Goal: Task Accomplishment & Management: Use online tool/utility

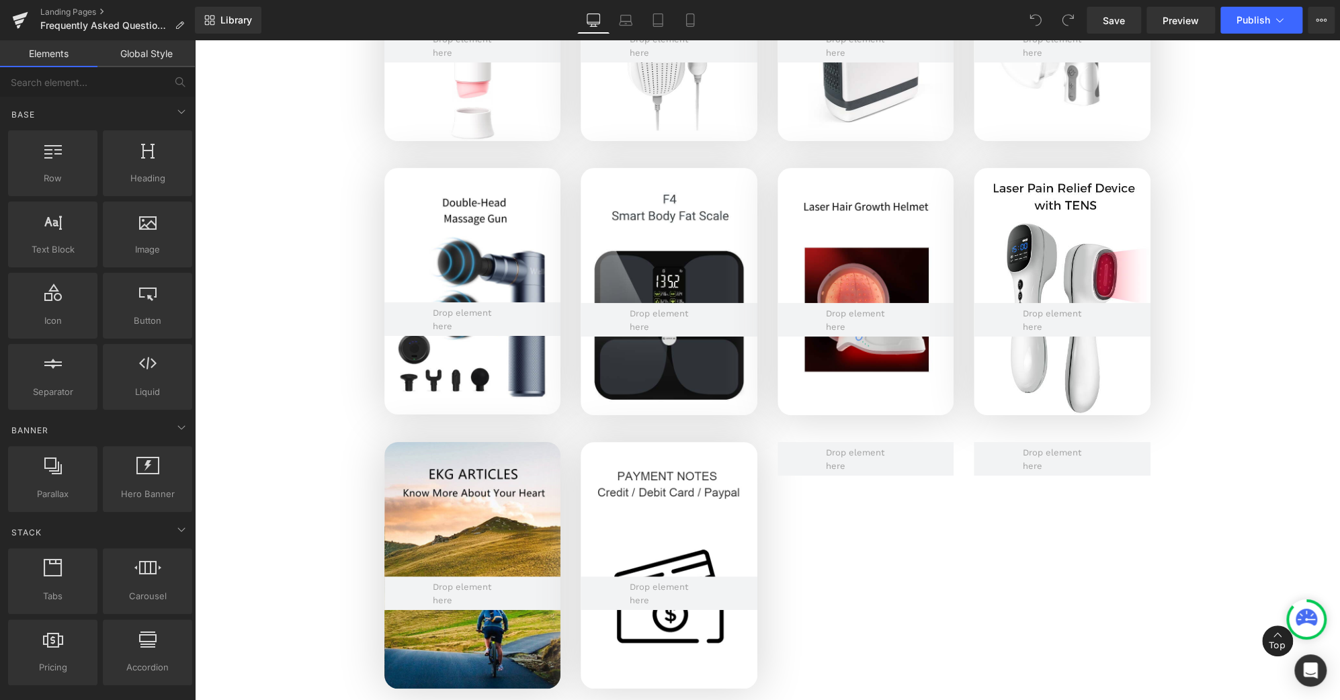
scroll to position [3364, 0]
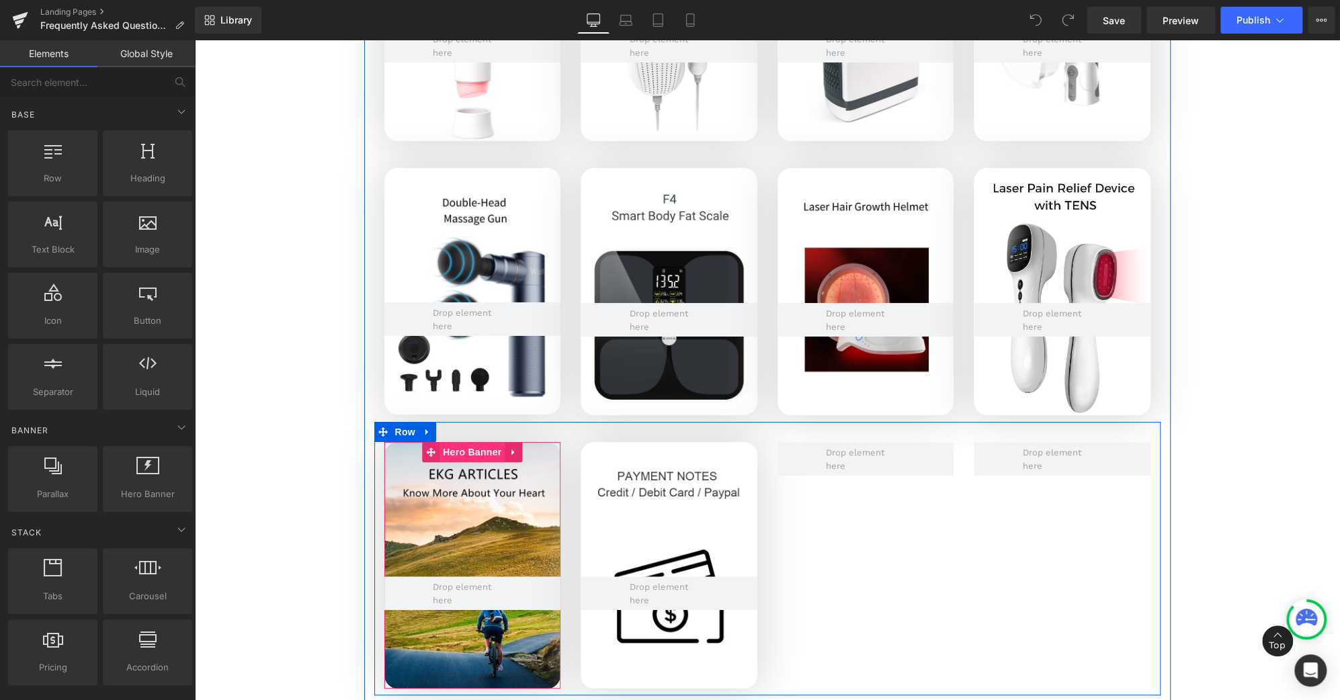
click at [468, 448] on span "Hero Banner" at bounding box center [472, 452] width 65 height 20
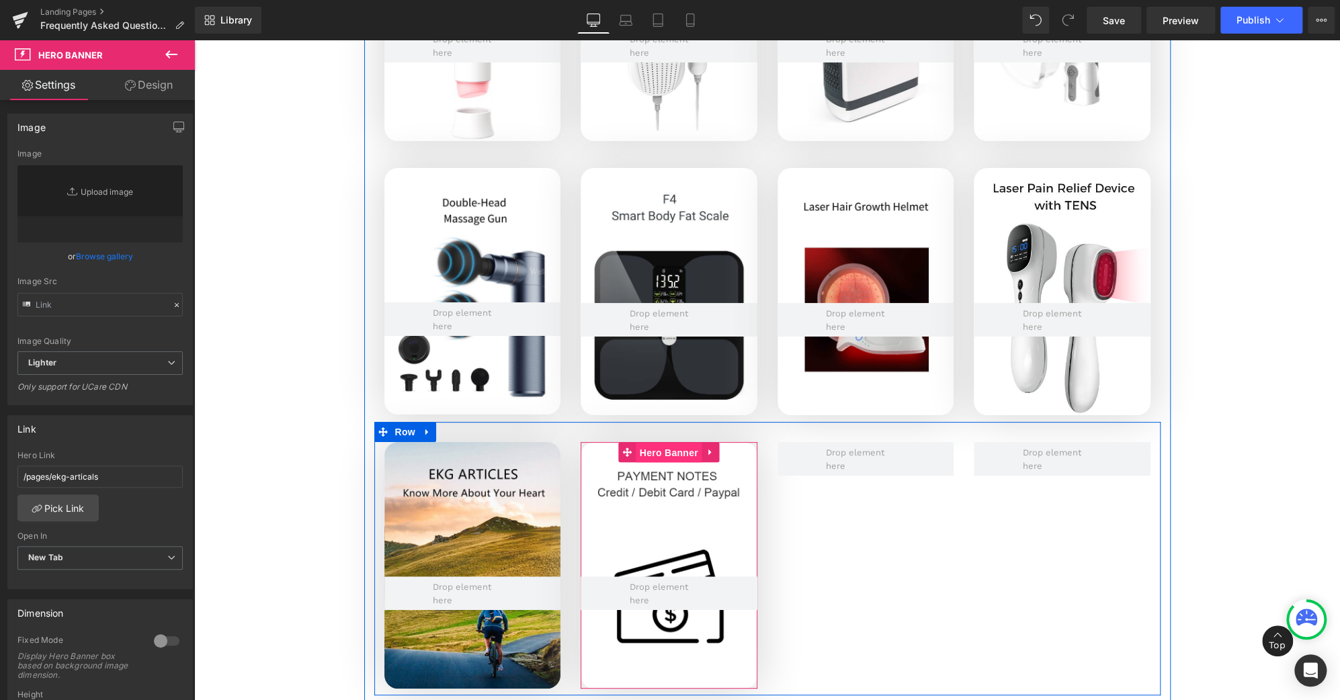
click at [646, 455] on span "Hero Banner" at bounding box center [668, 453] width 65 height 20
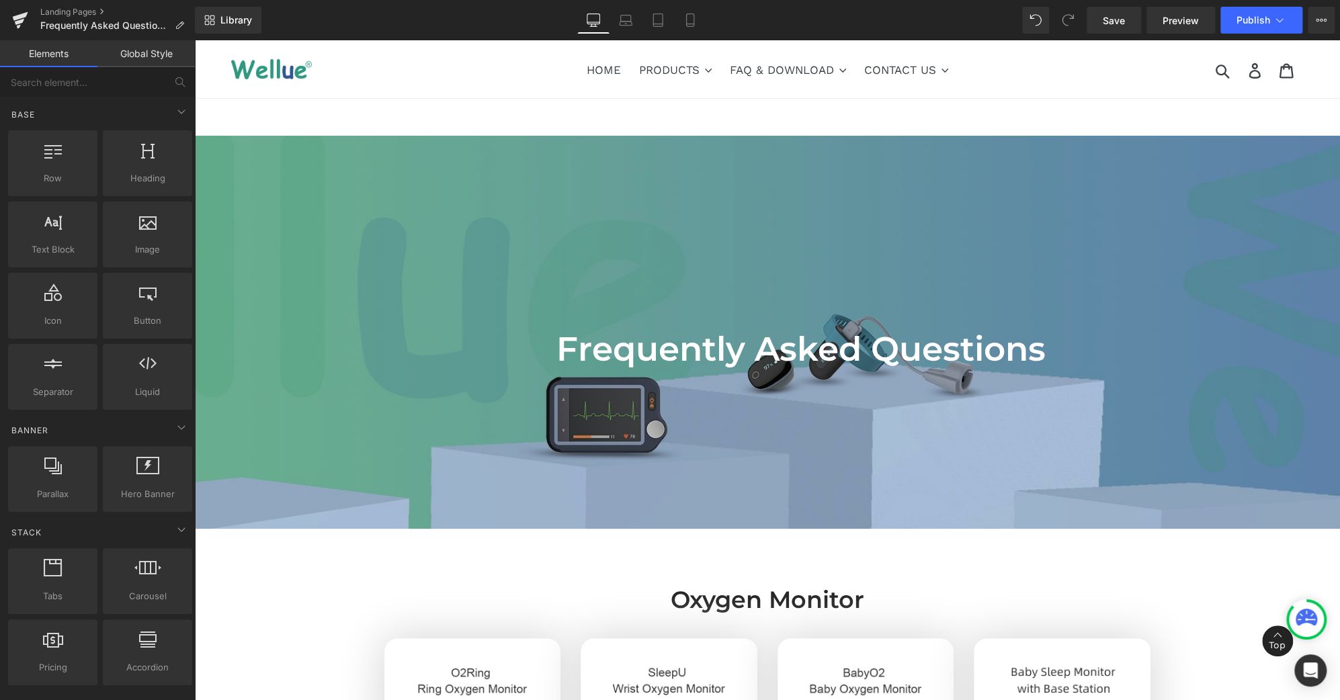
scroll to position [0, 0]
click at [73, 14] on link "Landing Pages" at bounding box center [117, 12] width 155 height 11
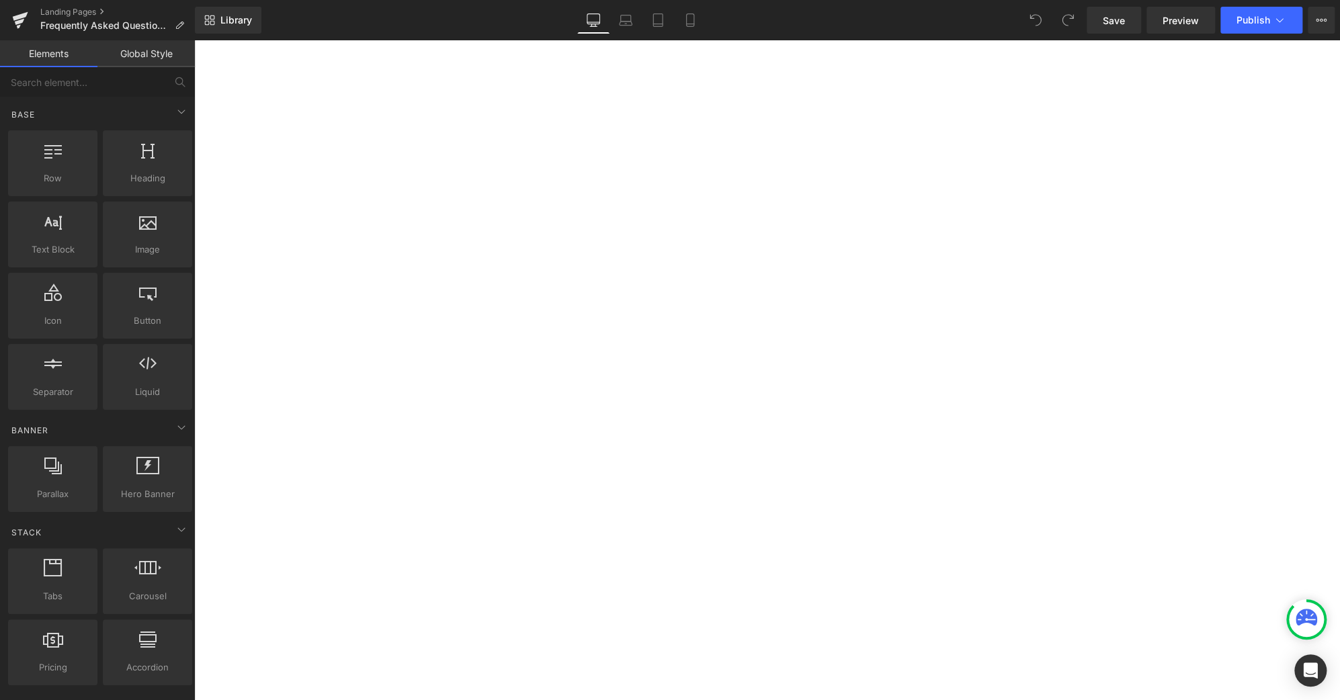
scroll to position [3067, 0]
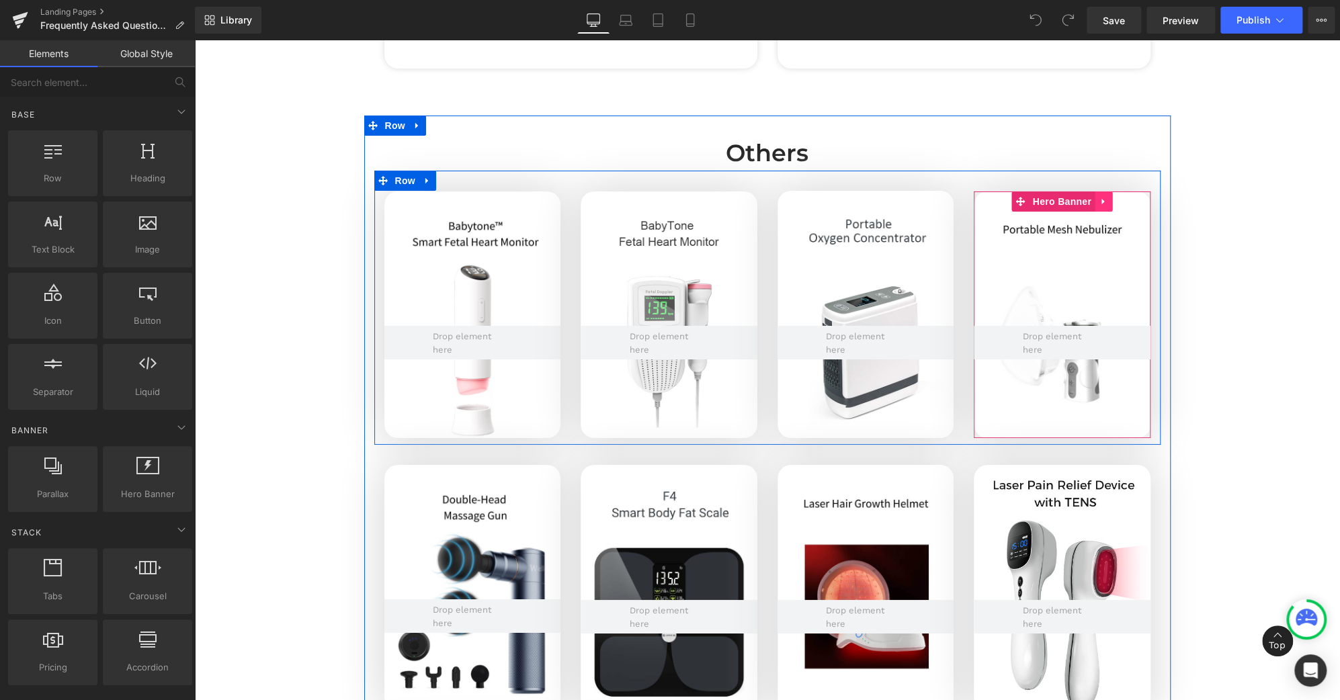
click at [1101, 201] on icon at bounding box center [1102, 202] width 3 height 6
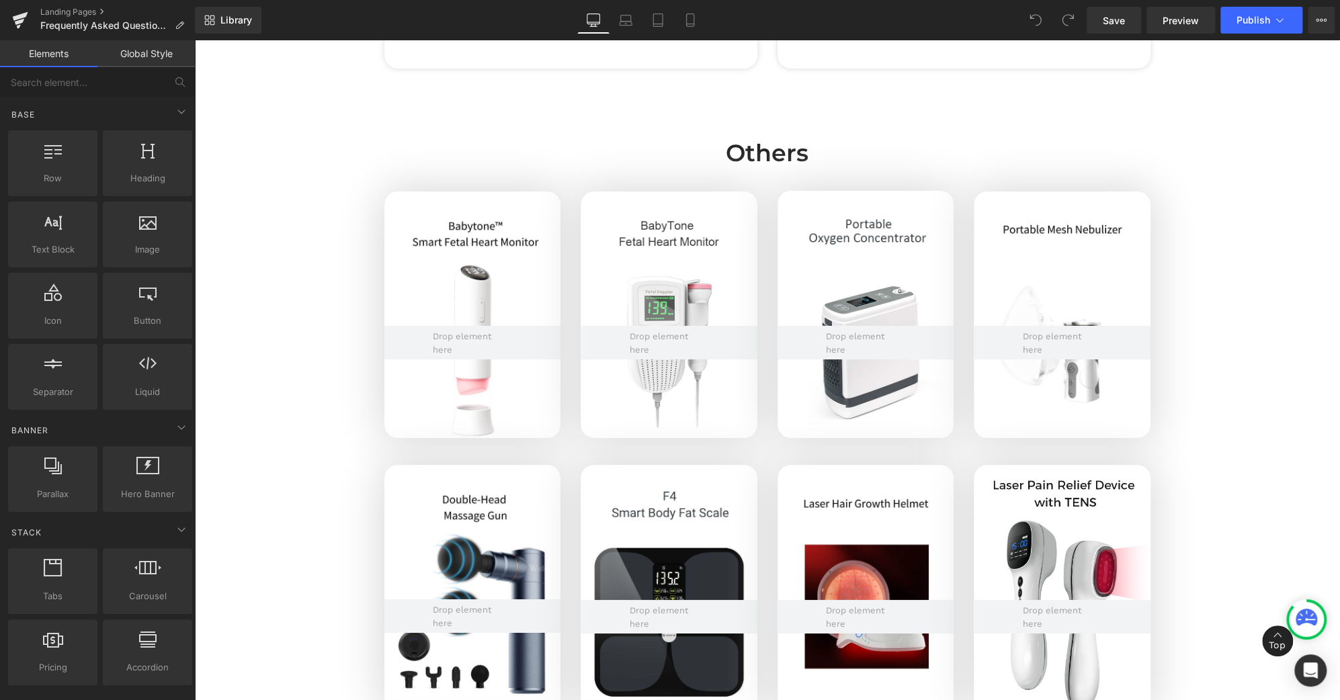
click at [1319, 19] on icon at bounding box center [1321, 20] width 11 height 11
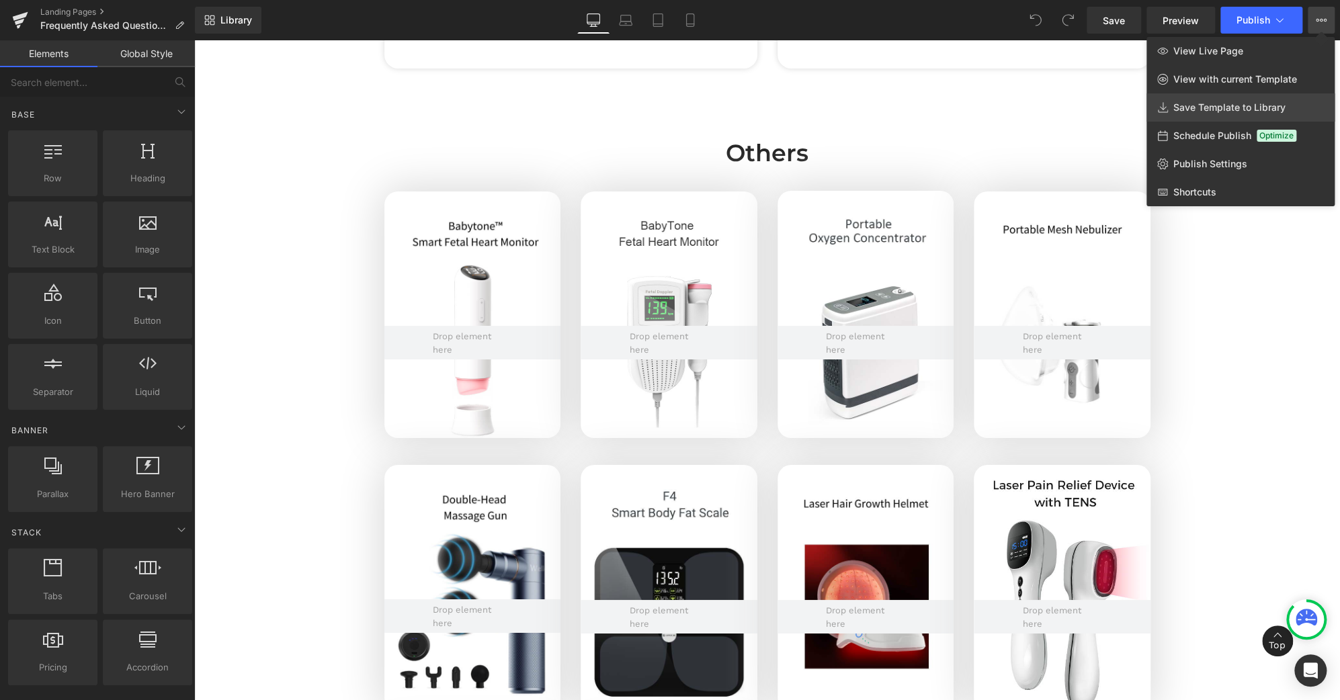
click at [1223, 111] on span "Save Template to Library" at bounding box center [1229, 107] width 112 height 12
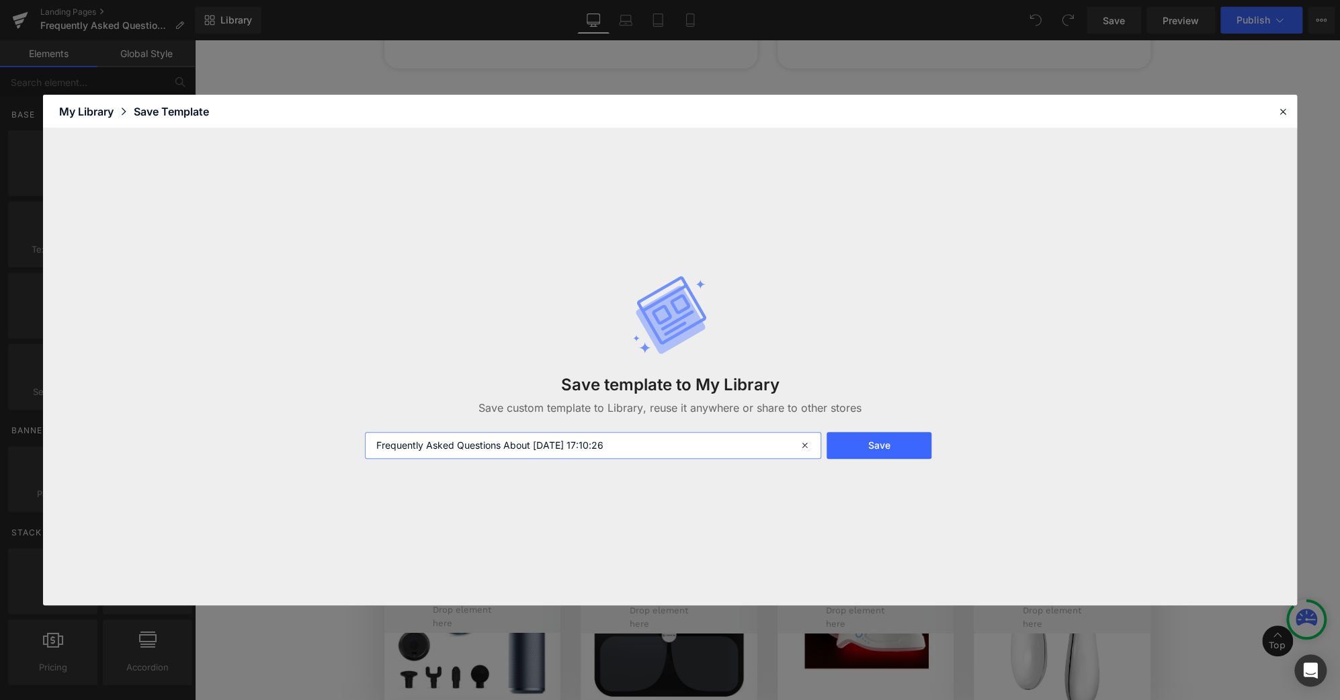
click at [0, 0] on input "Frequently Asked Questions About [DATE] 17:10:26" at bounding box center [0, 0] width 0 height 0
type input "Frequently Asked Questions About [DATE] 17:10:26-FAQ-lei"
click at [893, 447] on button "Save" at bounding box center [879, 445] width 104 height 27
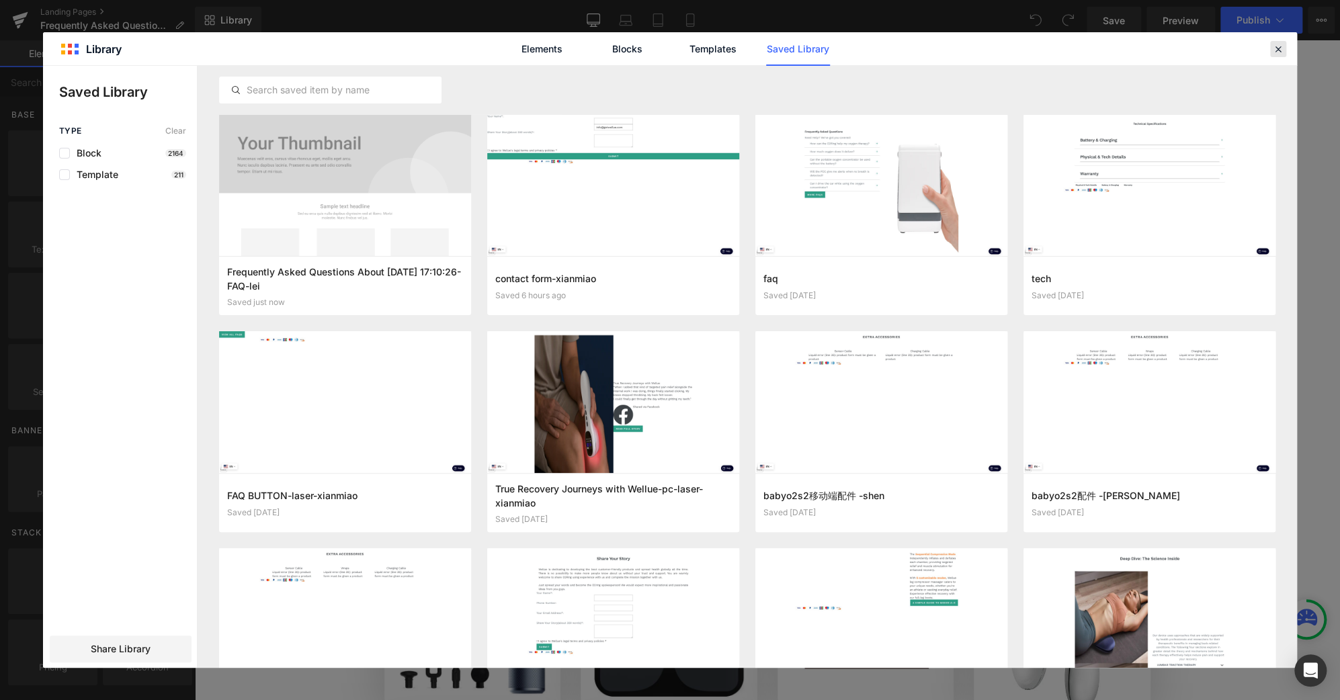
click at [0, 0] on icon at bounding box center [0, 0] width 0 height 0
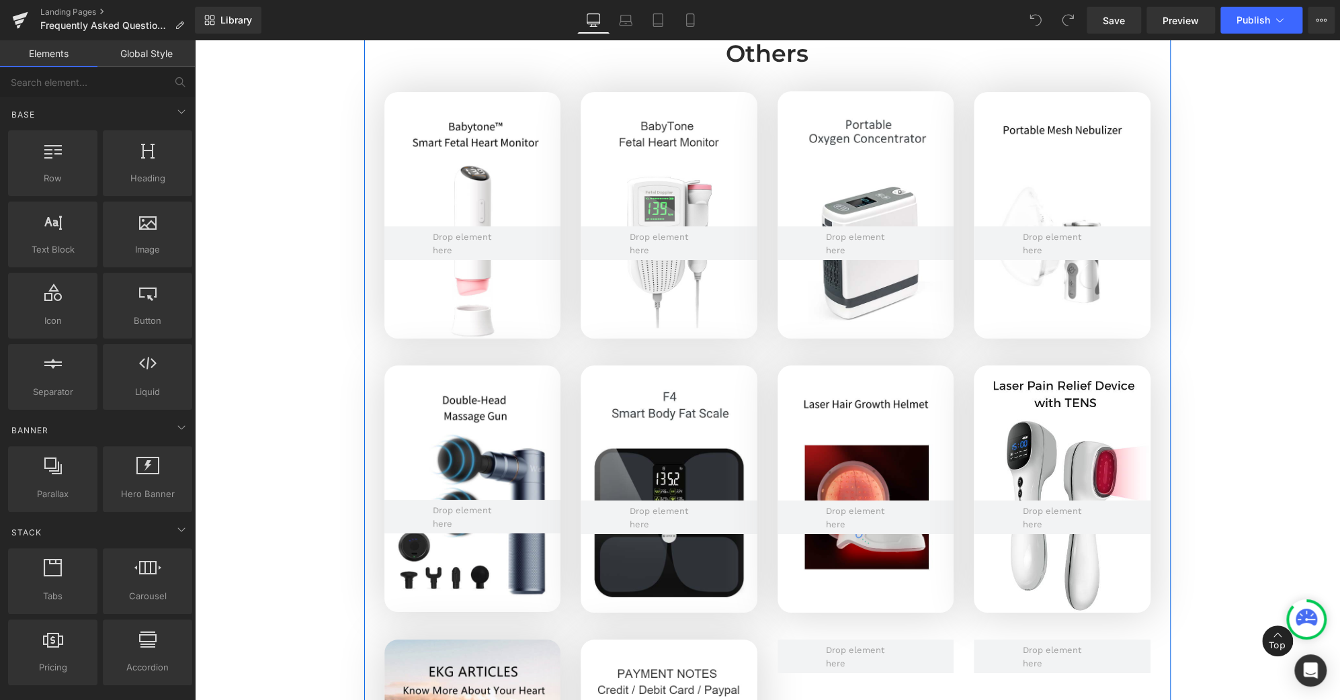
scroll to position [3166, 0]
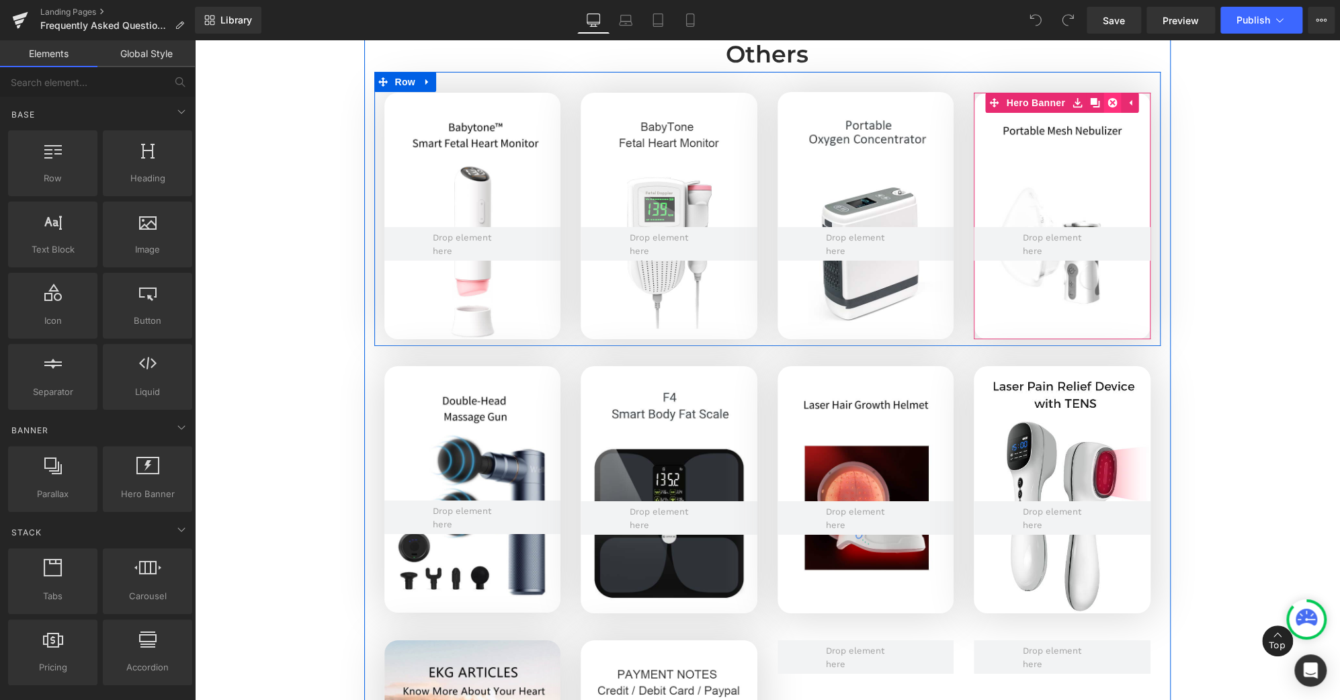
click at [1110, 103] on icon at bounding box center [1112, 103] width 9 height 10
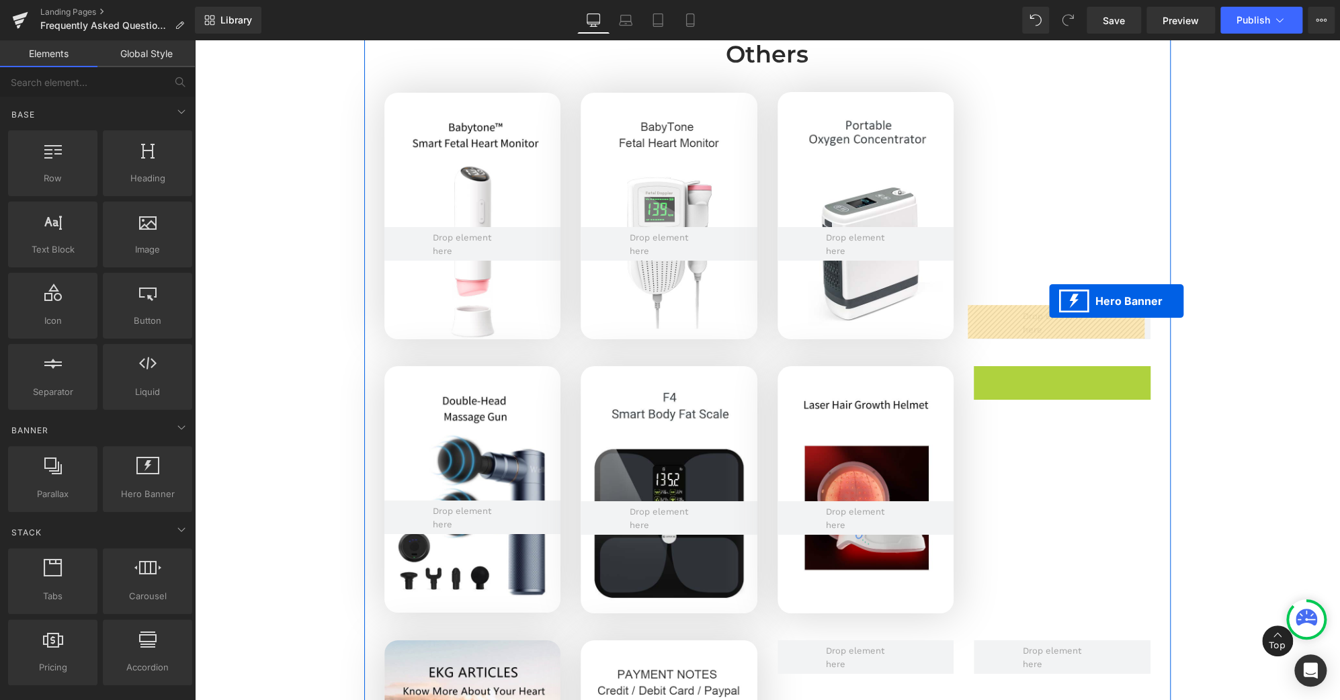
drag, startPoint x: 1015, startPoint y: 376, endPoint x: 1049, endPoint y: 302, distance: 81.5
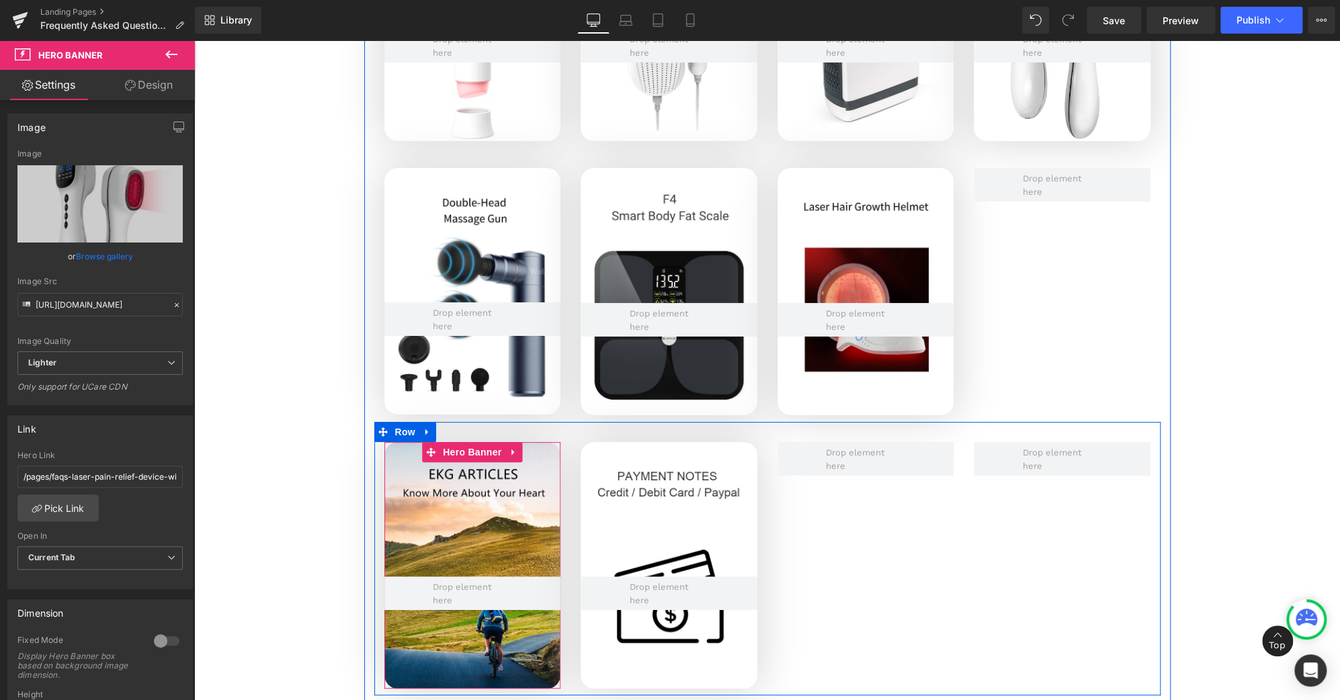
scroll to position [3364, 0]
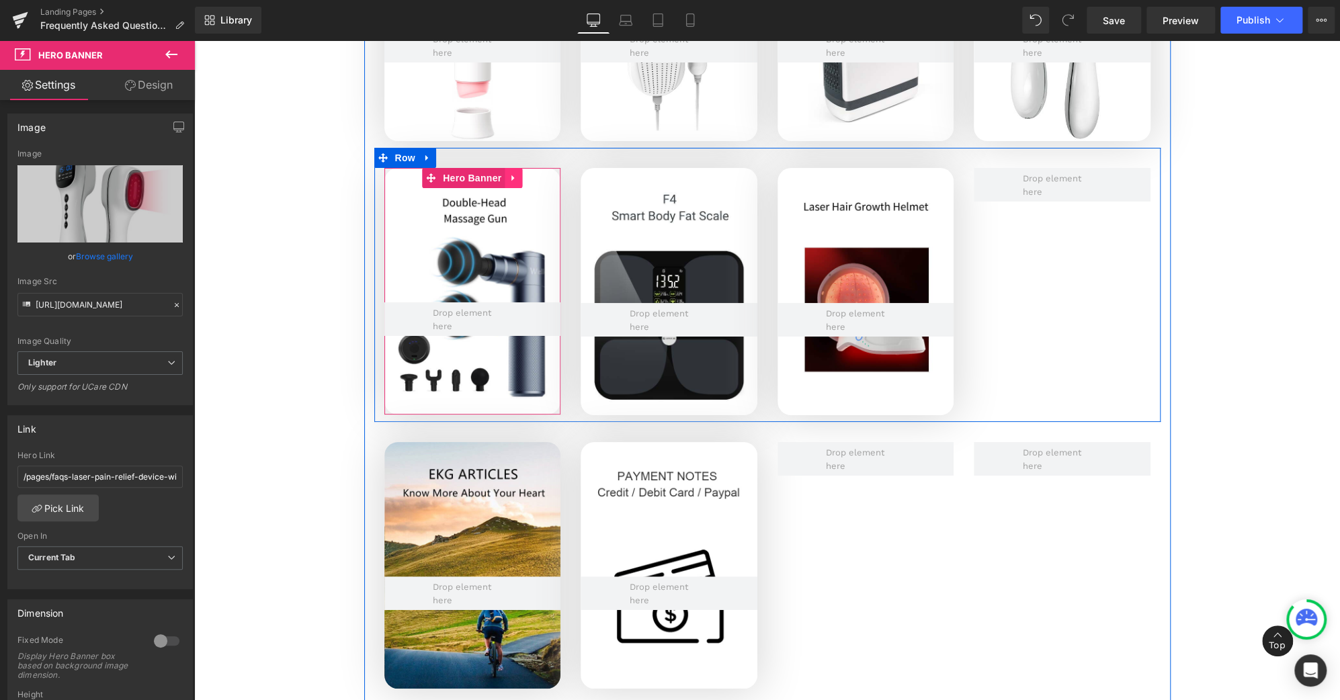
click at [511, 178] on icon at bounding box center [512, 178] width 3 height 6
click at [520, 180] on icon at bounding box center [521, 178] width 9 height 10
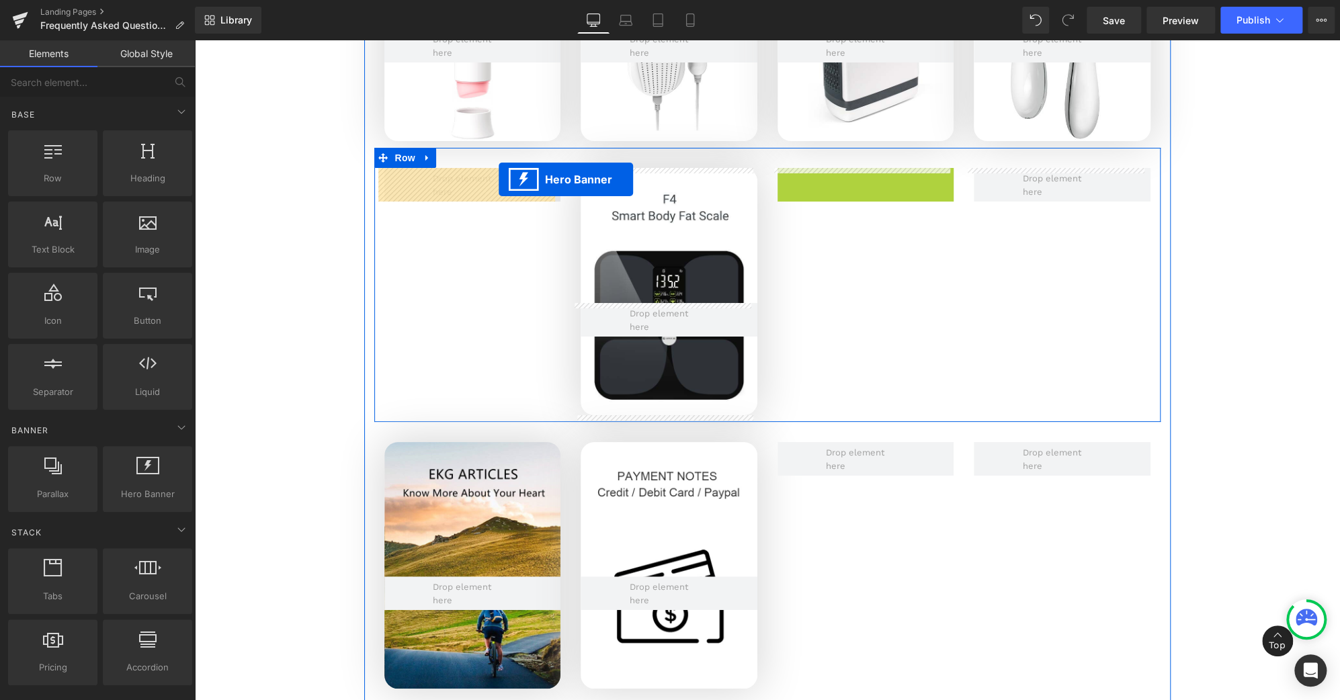
drag, startPoint x: 818, startPoint y: 177, endPoint x: 499, endPoint y: 180, distance: 319.2
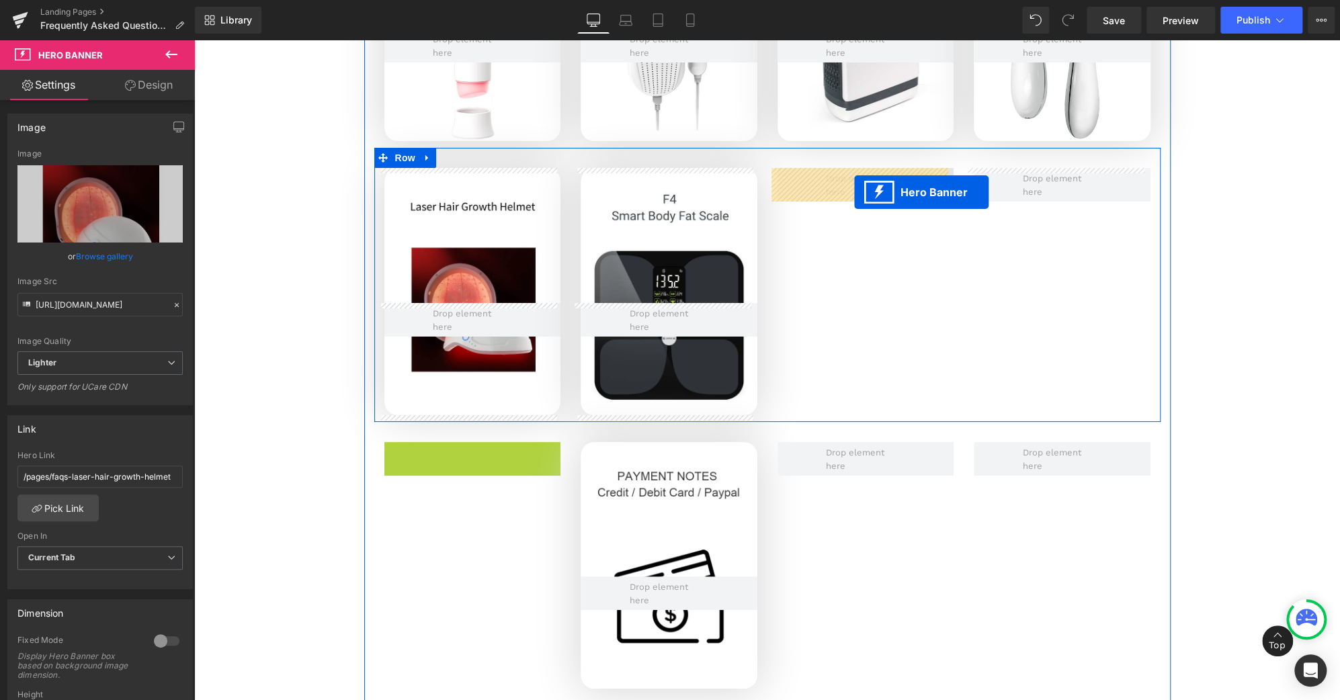
drag, startPoint x: 425, startPoint y: 452, endPoint x: 854, endPoint y: 192, distance: 501.5
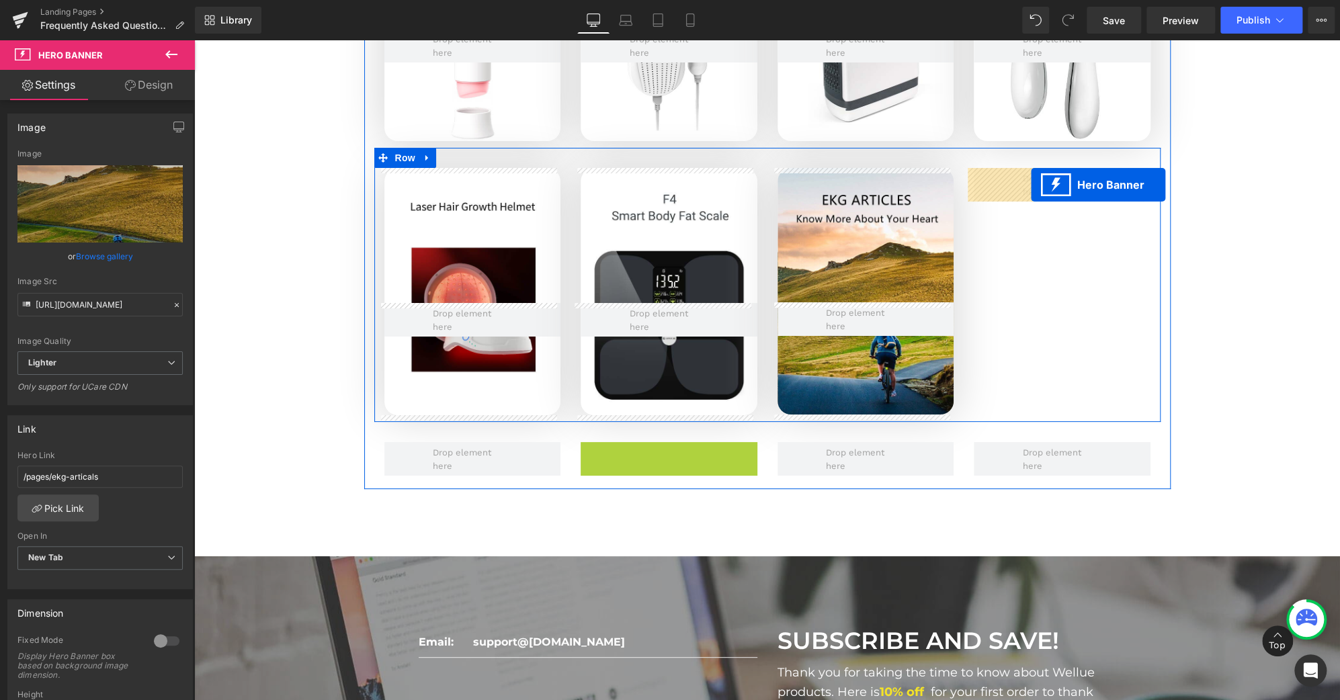
drag, startPoint x: 617, startPoint y: 454, endPoint x: 1031, endPoint y: 185, distance: 494.0
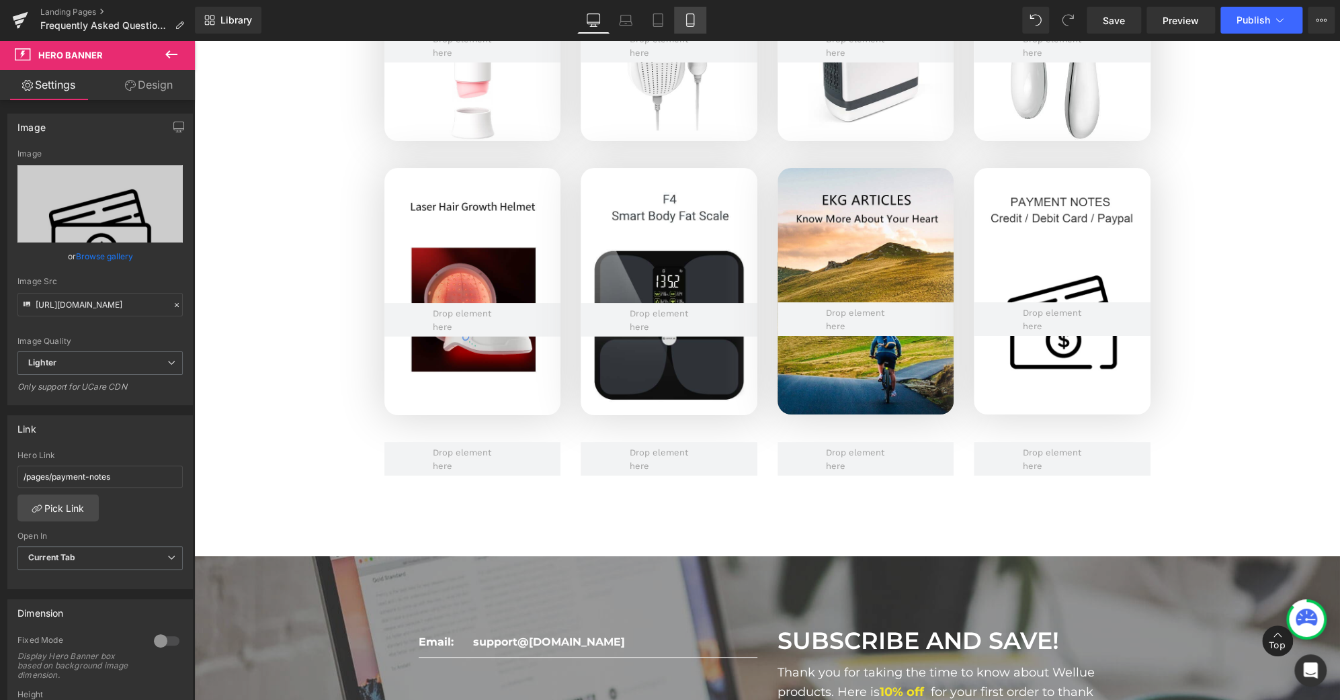
click at [691, 20] on icon at bounding box center [689, 19] width 13 height 13
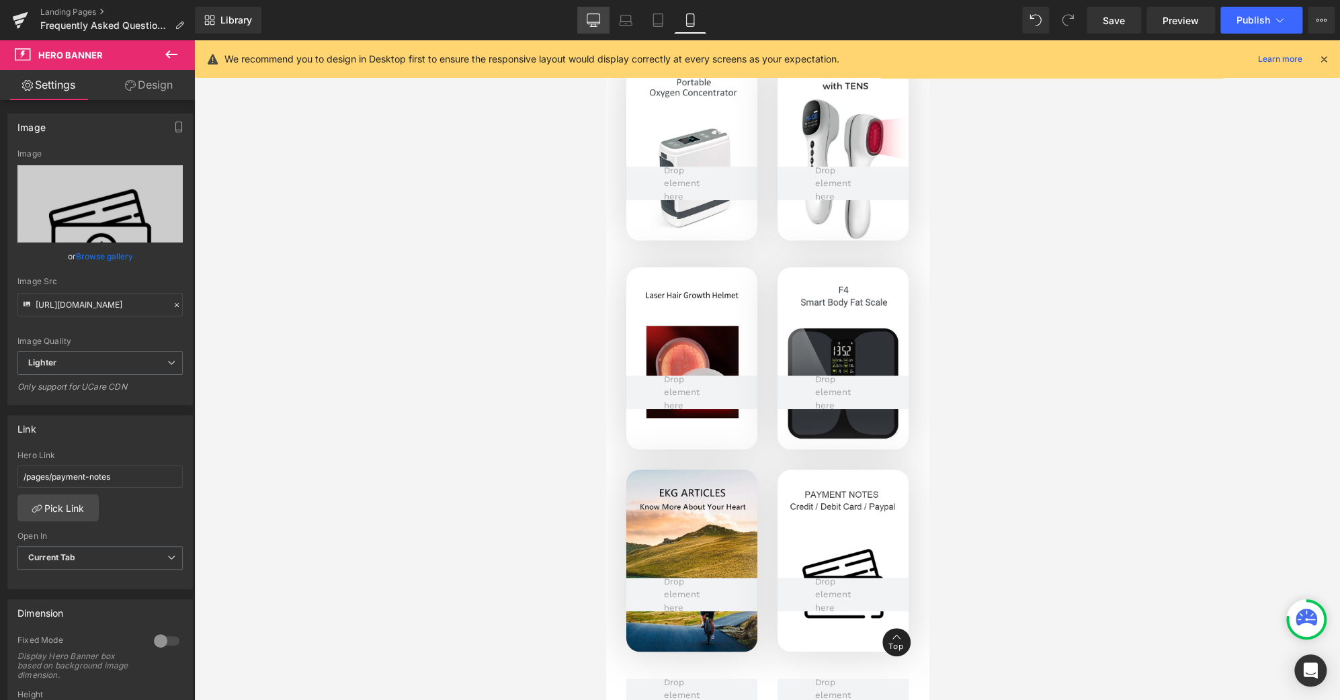
click at [595, 20] on icon at bounding box center [593, 19] width 13 height 13
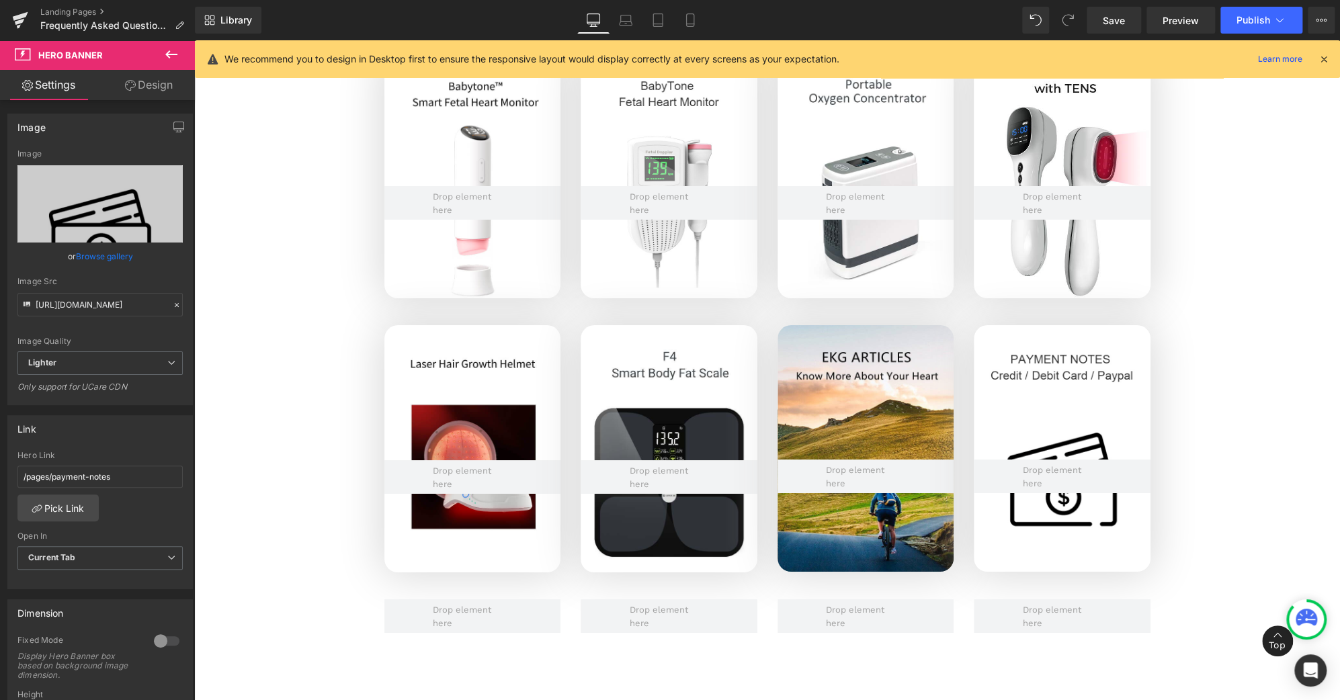
scroll to position [3207, 0]
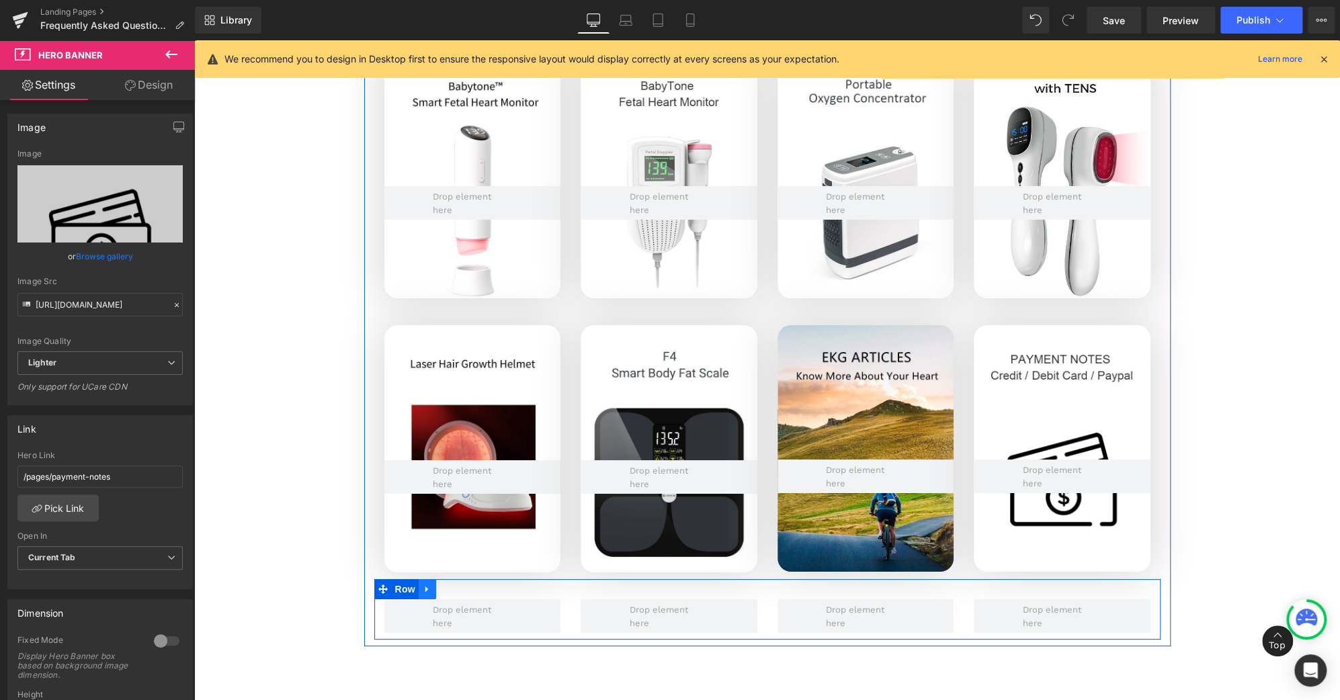
click at [427, 589] on link at bounding box center [427, 589] width 17 height 20
click at [458, 587] on icon at bounding box center [462, 589] width 9 height 9
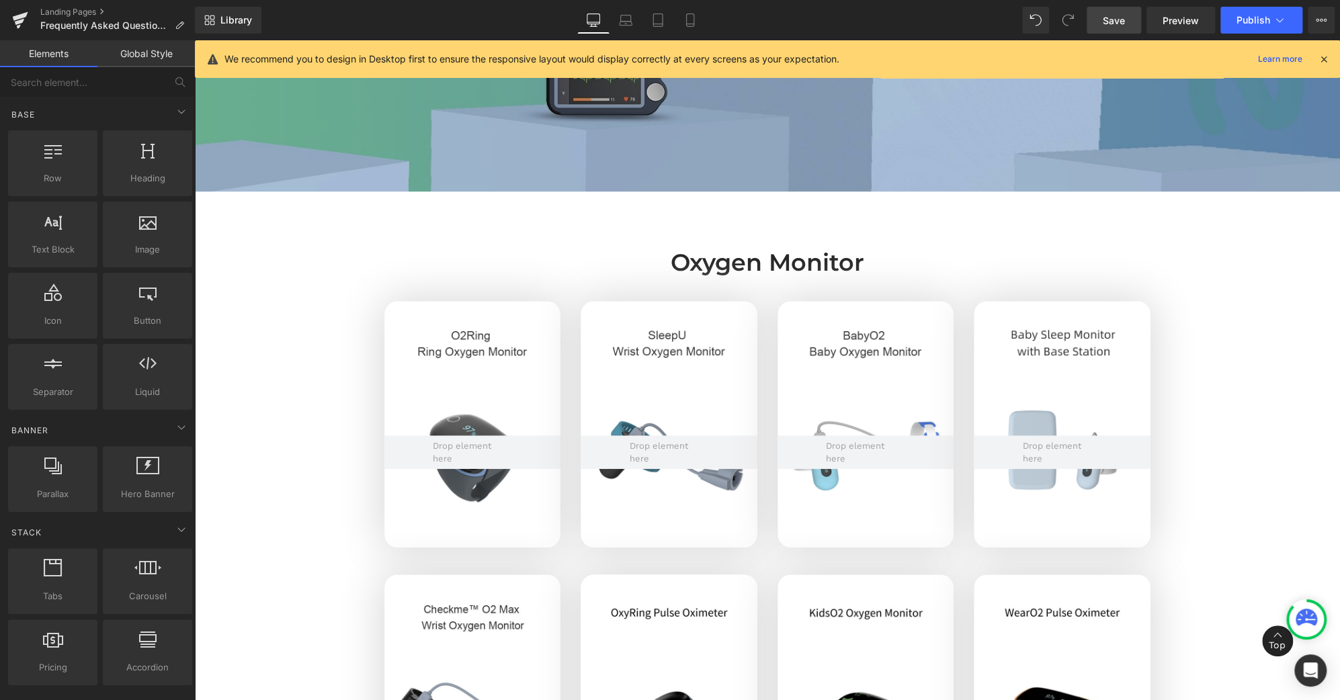
scroll to position [337, 0]
drag, startPoint x: 1113, startPoint y: 22, endPoint x: 1076, endPoint y: 180, distance: 162.2
click at [1113, 22] on span "Save" at bounding box center [1114, 20] width 22 height 14
click at [1276, 24] on icon at bounding box center [1279, 19] width 13 height 13
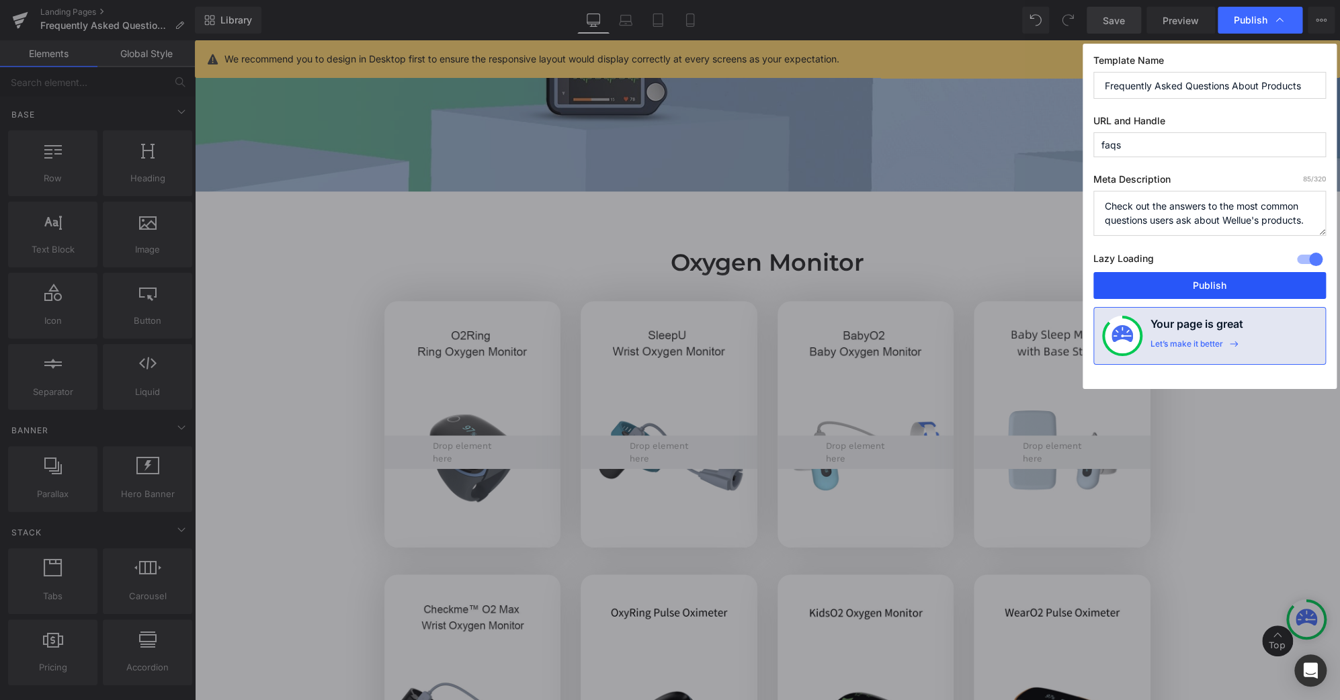
click at [705, 273] on button "Publish" at bounding box center [704, 270] width 2 height 5
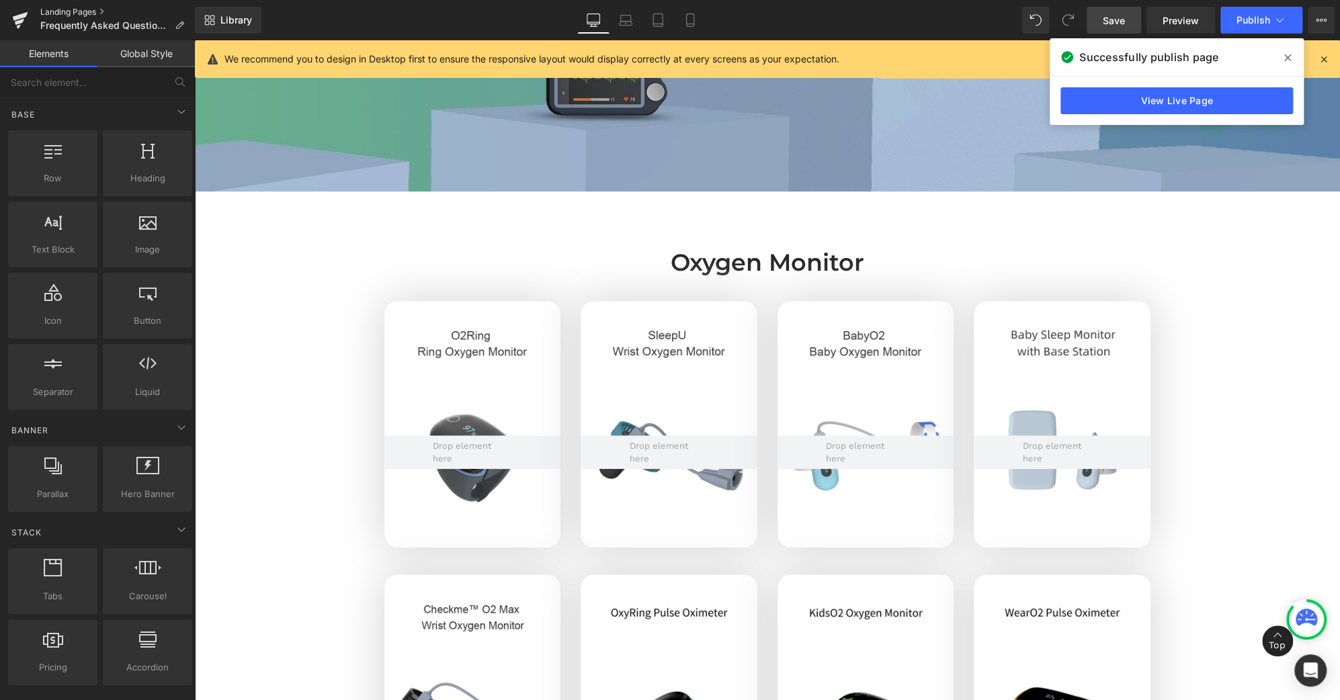
click at [71, 14] on link "Landing Pages" at bounding box center [117, 12] width 155 height 11
